Goal: Contribute content: Contribute content

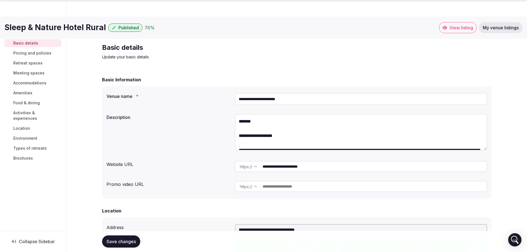
scroll to position [647, 0]
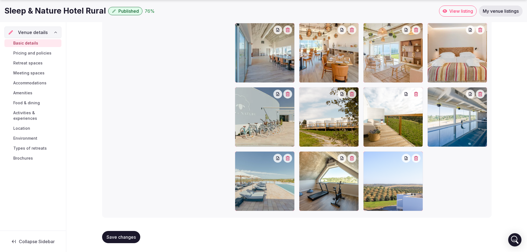
click at [45, 54] on span "Pricing and policies" at bounding box center [32, 53] width 38 height 6
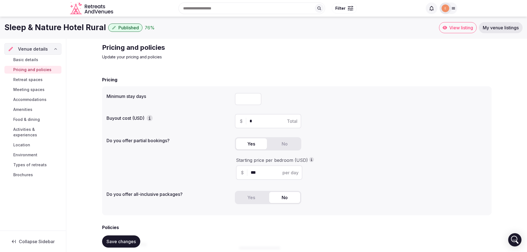
click at [30, 77] on span "Retreat spaces" at bounding box center [27, 80] width 29 height 6
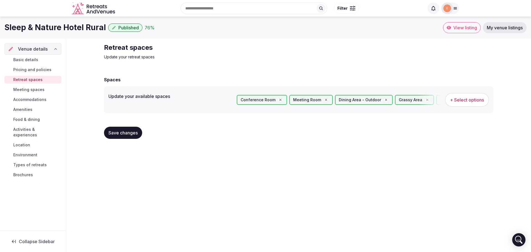
click at [39, 97] on span "Accommodations" at bounding box center [29, 100] width 33 height 6
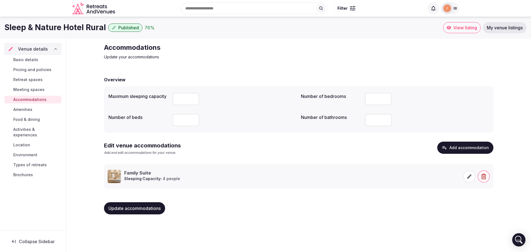
click at [32, 111] on span "Amenities" at bounding box center [22, 110] width 19 height 6
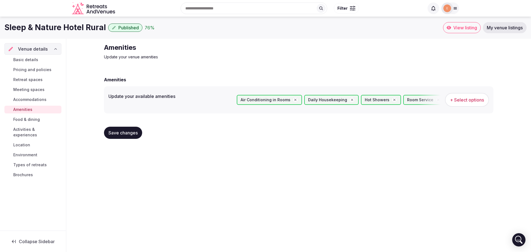
click at [28, 119] on span "Food & dining" at bounding box center [26, 120] width 27 height 6
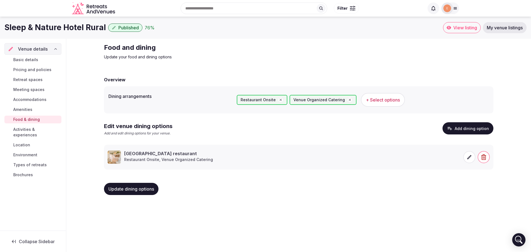
click at [27, 59] on span "Basic details" at bounding box center [25, 60] width 25 height 6
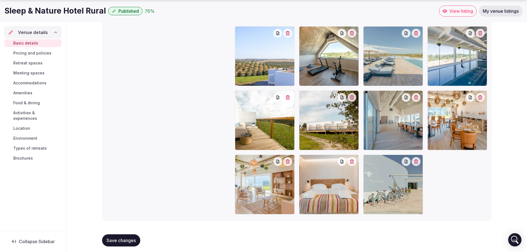
scroll to position [643, 0]
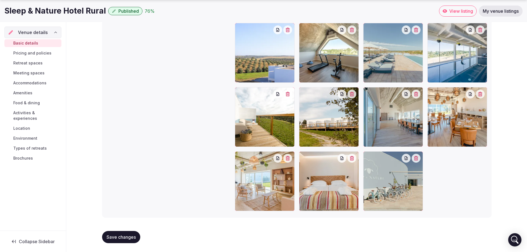
click at [36, 54] on span "Pricing and policies" at bounding box center [32, 53] width 38 height 6
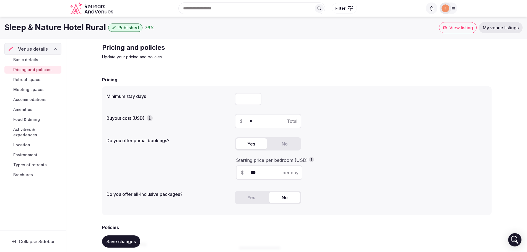
scroll to position [115, 0]
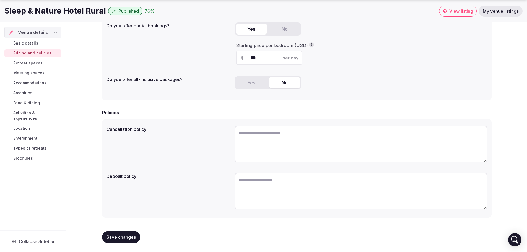
click at [40, 59] on link "Retreat spaces" at bounding box center [32, 63] width 57 height 8
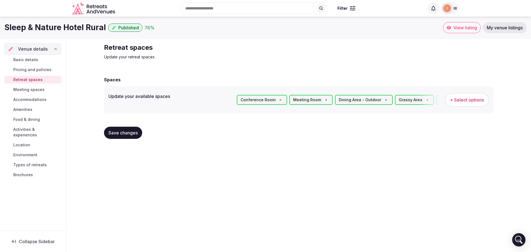
click at [43, 89] on span "Meeting spaces" at bounding box center [28, 90] width 31 height 6
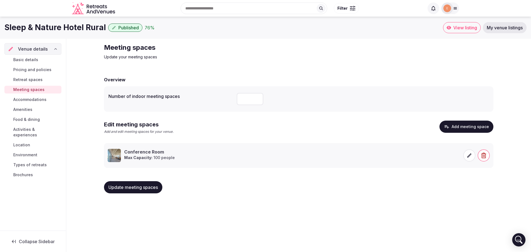
click at [469, 152] on span at bounding box center [469, 155] width 12 height 12
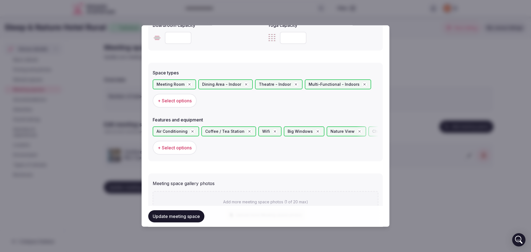
scroll to position [376, 0]
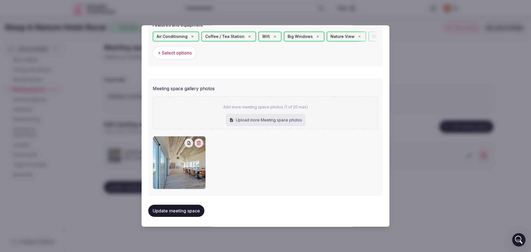
click at [257, 119] on div "Upload more Meeting space photos" at bounding box center [265, 120] width 79 height 12
type input "**********"
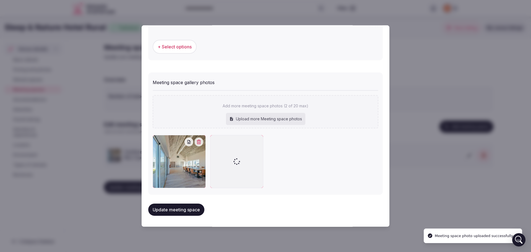
scroll to position [381, 0]
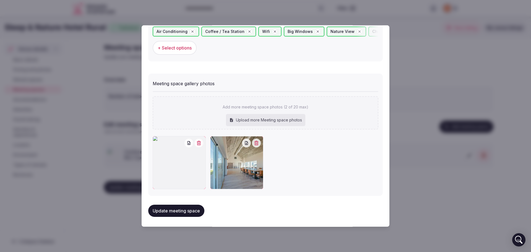
click at [198, 144] on icon "button" at bounding box center [199, 143] width 4 height 4
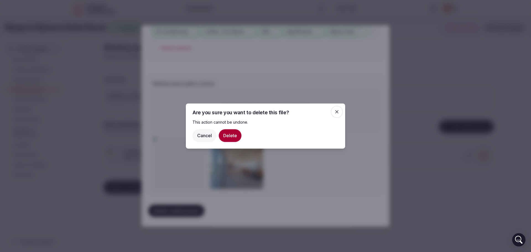
click at [229, 137] on button "Delete" at bounding box center [230, 135] width 23 height 13
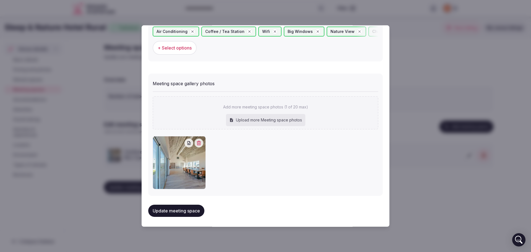
click at [245, 120] on div "Upload more Meeting space photos" at bounding box center [265, 120] width 79 height 12
type input "**********"
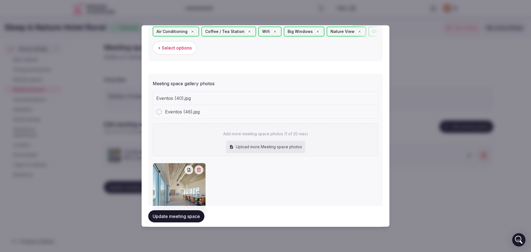
click at [247, 146] on div "Upload more Meeting space photos" at bounding box center [265, 147] width 79 height 12
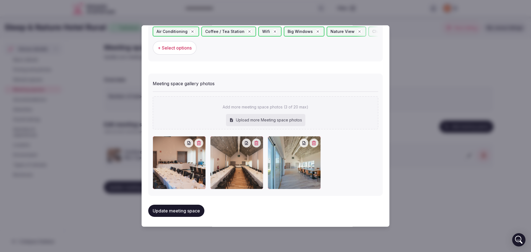
type input "**********"
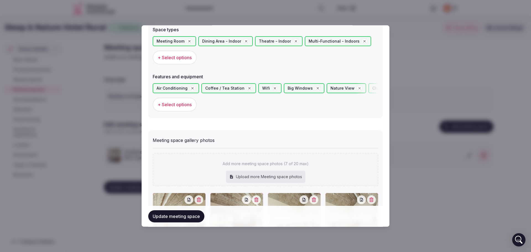
scroll to position [437, 0]
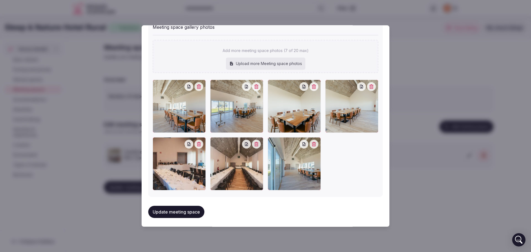
click at [171, 209] on button "Update meeting space" at bounding box center [176, 212] width 56 height 12
